Goal: Information Seeking & Learning: Find specific fact

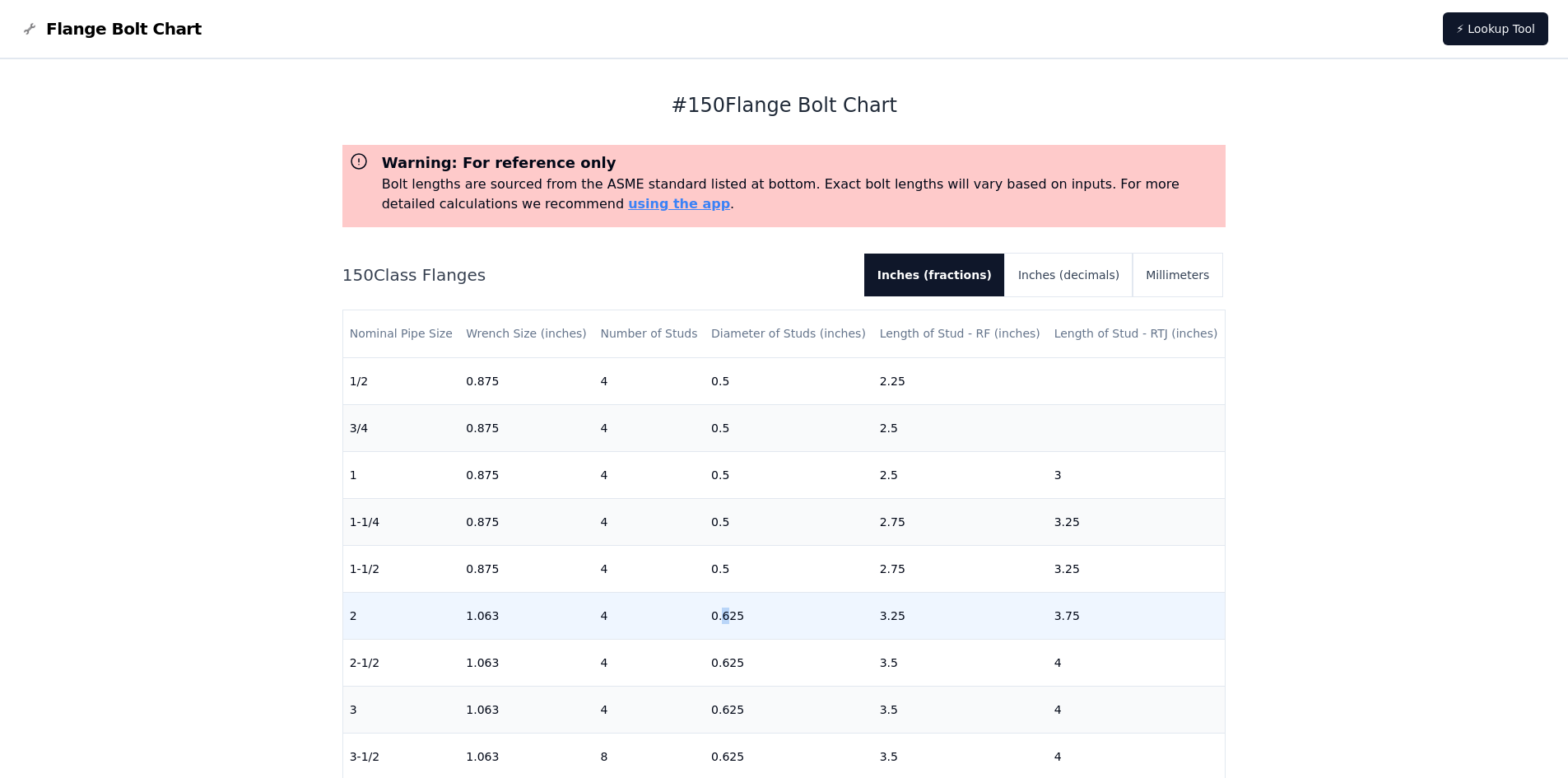
click at [721, 617] on td "0.625" at bounding box center [788, 615] width 169 height 47
click at [722, 617] on td "0.625" at bounding box center [788, 615] width 169 height 47
click at [738, 616] on td "0.625" at bounding box center [788, 615] width 169 height 47
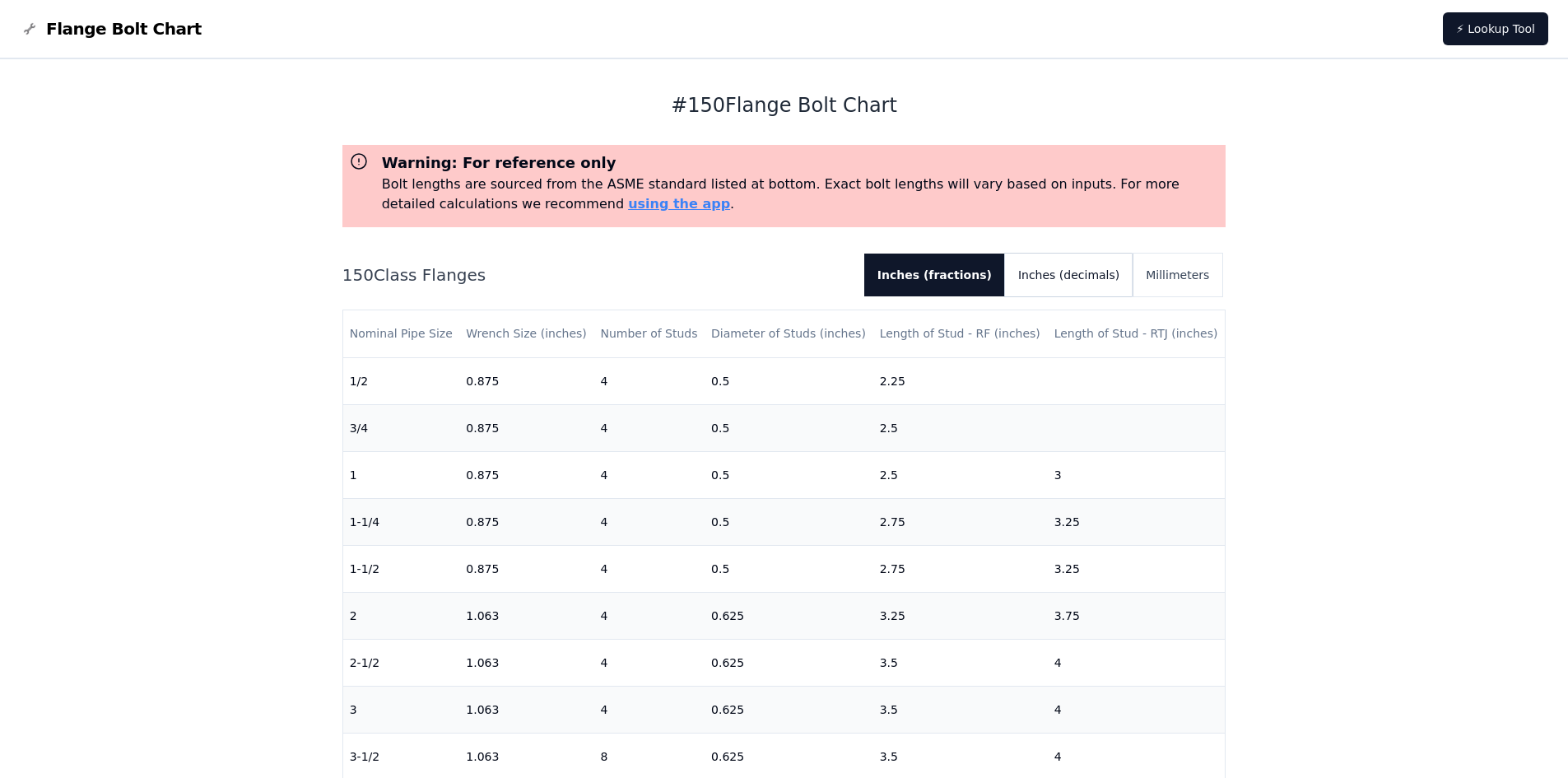
click at [1087, 275] on button "Inches (decimals)" at bounding box center [1069, 275] width 128 height 43
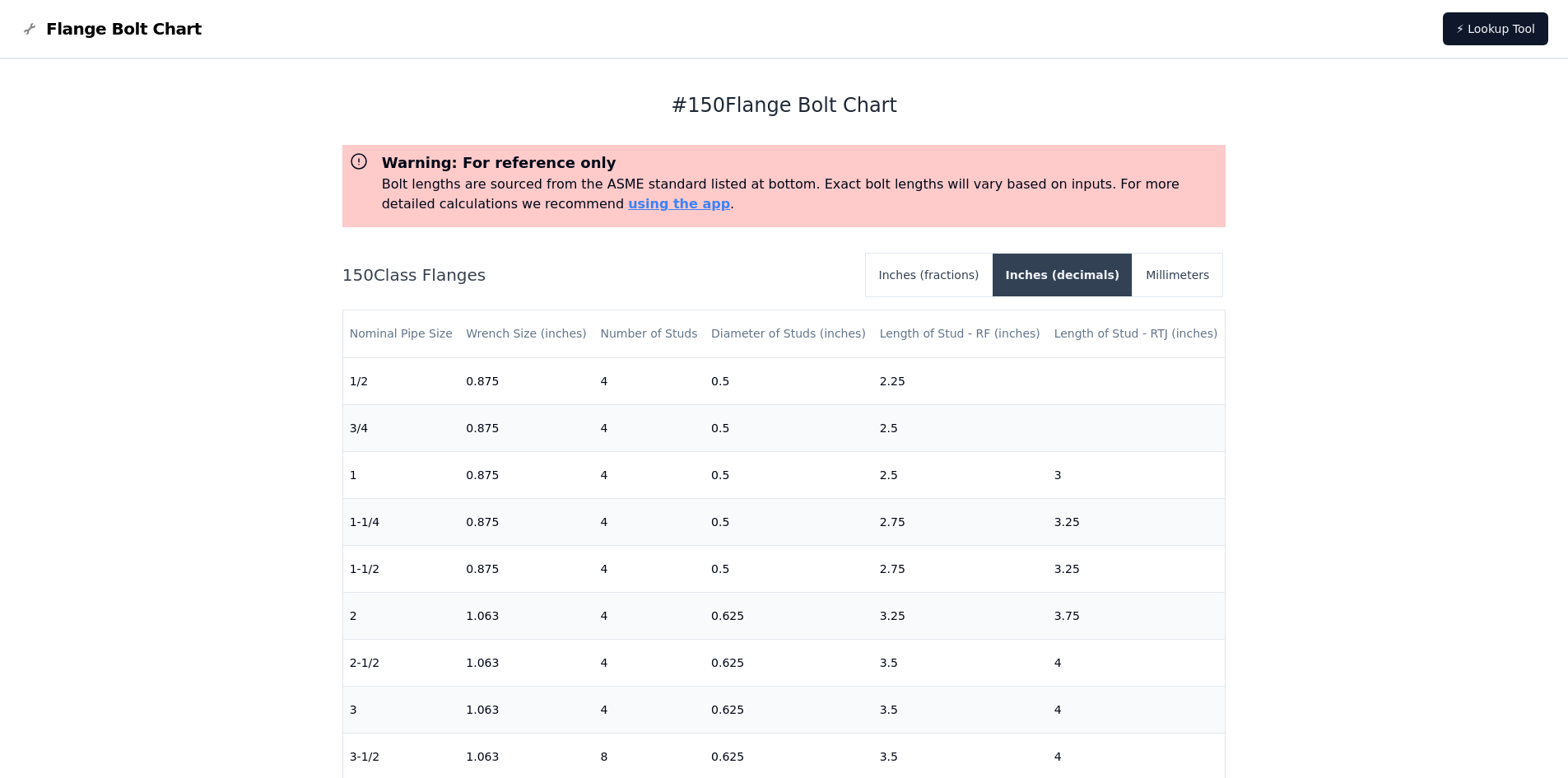
click at [1087, 275] on button "Inches (decimals)" at bounding box center [1062, 275] width 141 height 43
click at [1042, 270] on button "Inches (decimals)" at bounding box center [1062, 275] width 141 height 43
click at [992, 268] on button "Inches (fractions)" at bounding box center [928, 275] width 127 height 43
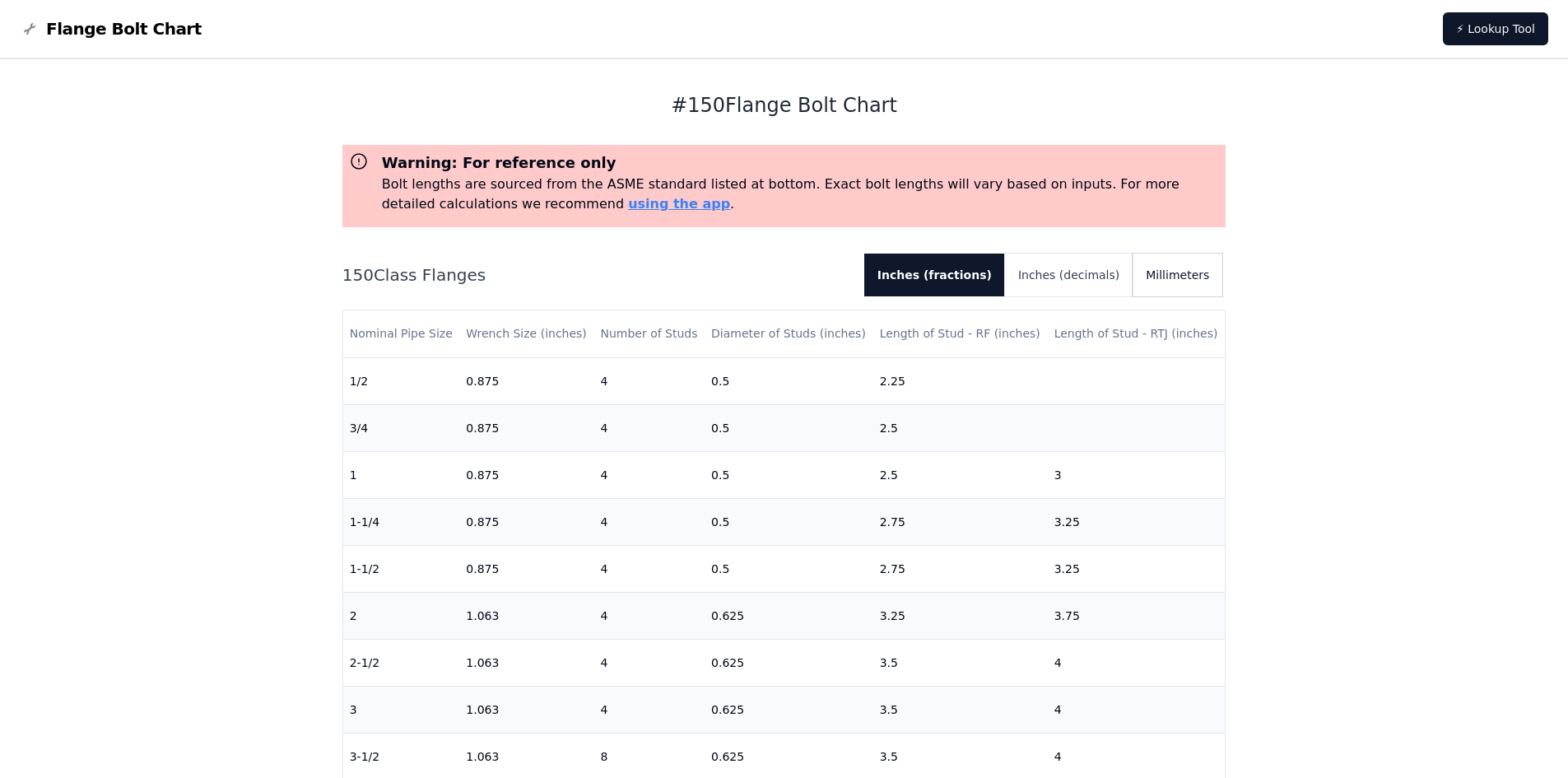
click at [1180, 274] on button "Millimeters" at bounding box center [1178, 275] width 90 height 43
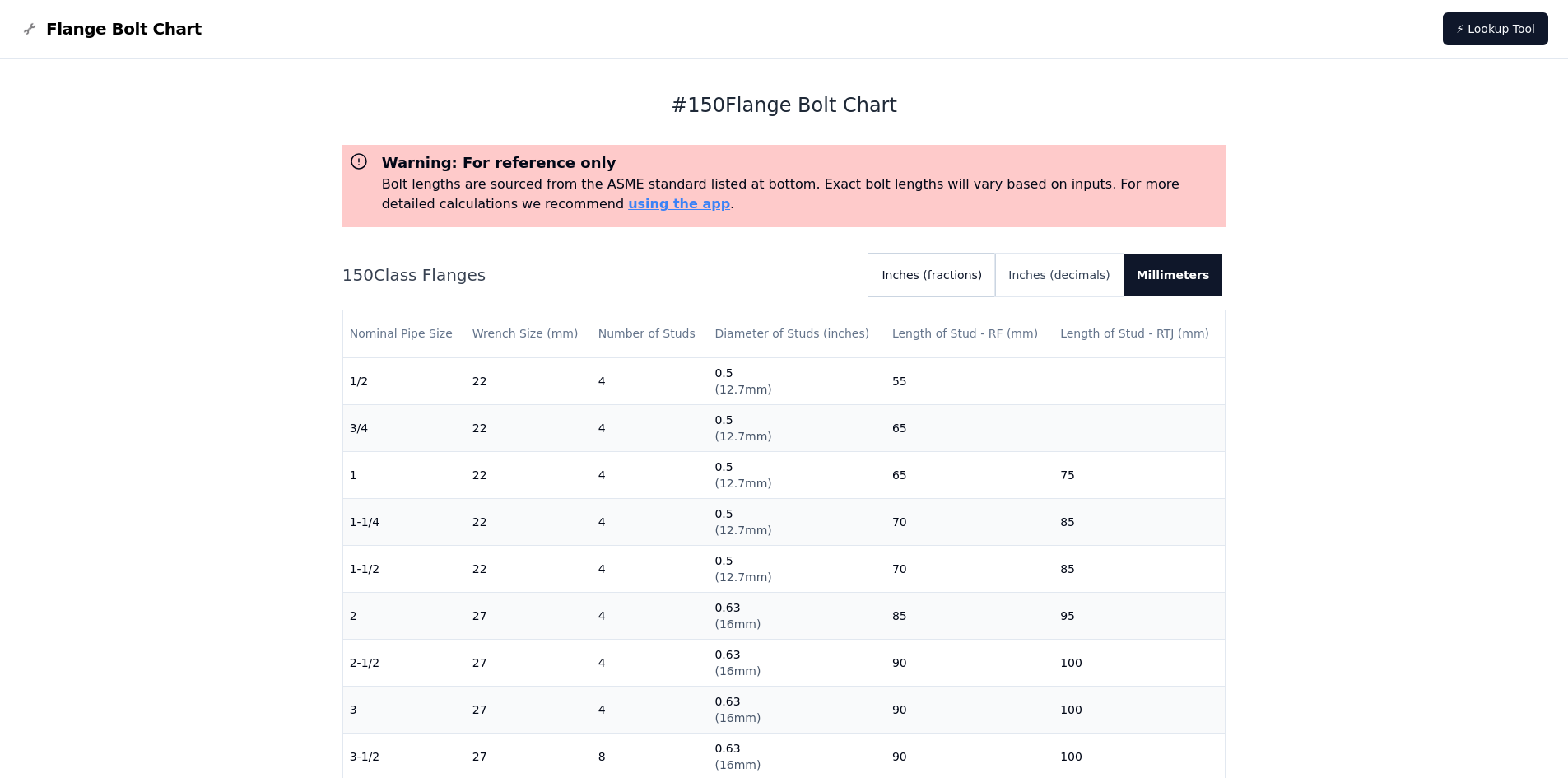
click at [957, 265] on button "Inches (fractions)" at bounding box center [931, 275] width 127 height 43
